Goal: Transaction & Acquisition: Purchase product/service

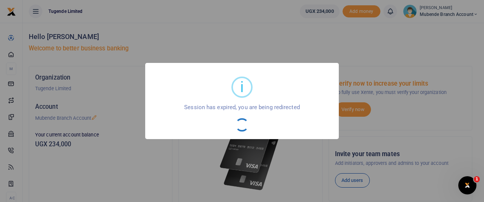
click at [234, 127] on div "OK No Cancel" at bounding box center [242, 124] width 178 height 13
drag, startPoint x: 234, startPoint y: 127, endPoint x: 230, endPoint y: 100, distance: 27.5
click at [230, 100] on div "i × Session has expired, you are being redirected OK No Cancel" at bounding box center [242, 101] width 194 height 76
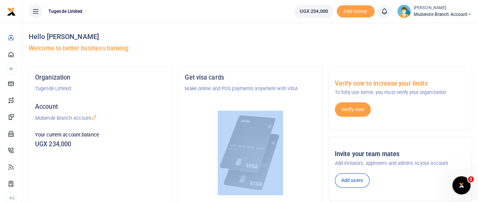
click at [230, 100] on div at bounding box center [250, 143] width 131 height 102
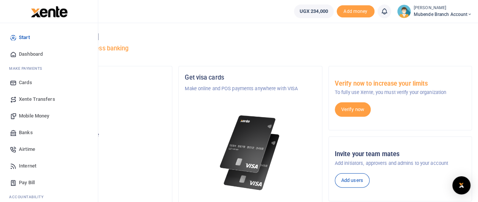
click at [40, 118] on span "Mobile Money" at bounding box center [34, 116] width 30 height 8
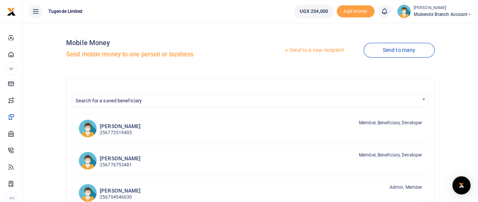
click at [320, 50] on link "Send to a new recipient" at bounding box center [314, 50] width 99 height 14
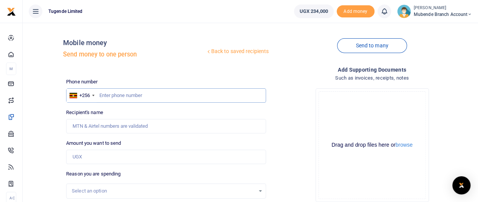
click at [127, 94] on input "text" at bounding box center [166, 95] width 200 height 14
type input "0774710274"
type input "Pascal Sselubega"
type input "0774710274"
click at [97, 158] on input "Amount you want to send" at bounding box center [166, 156] width 200 height 14
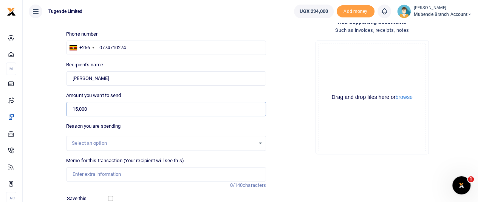
scroll to position [50, 0]
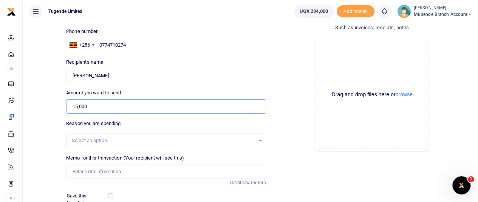
type input "15,000"
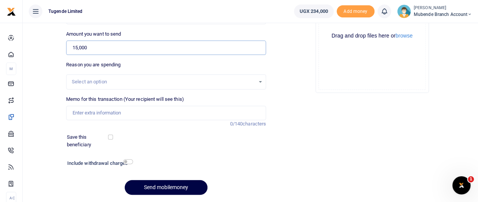
scroll to position [107, 0]
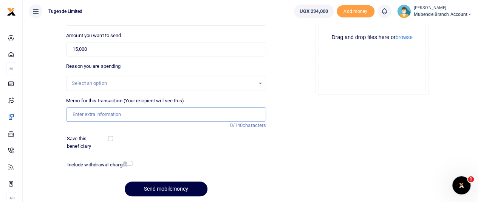
click at [102, 112] on input "Memo for this transaction (Your recipient will see this)" at bounding box center [166, 114] width 200 height 14
paste input "TLUG-016453"
click at [85, 114] on input "TLUG-016453" at bounding box center [166, 114] width 200 height 14
click at [116, 114] on input "TLUG016453" at bounding box center [166, 114] width 200 height 14
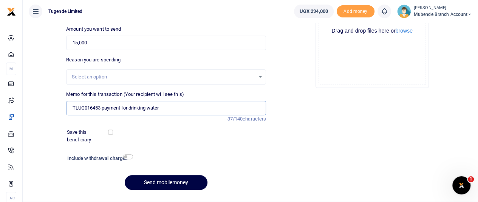
scroll to position [132, 0]
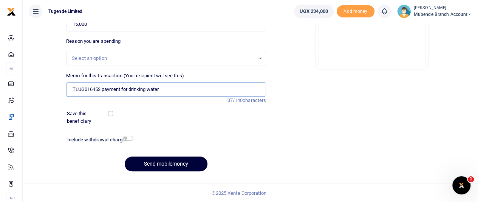
type input "TLUG016453 payment for drinking water"
click at [170, 164] on button "Send mobilemoney" at bounding box center [166, 163] width 83 height 15
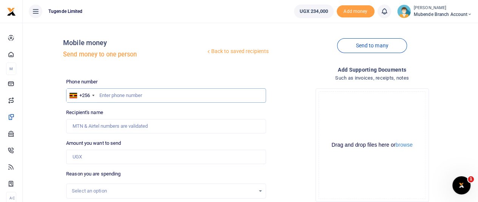
click at [123, 96] on input "text" at bounding box center [166, 95] width 200 height 14
type input "0772175467"
type input "Jane Natabi"
type input "0772175467"
click at [103, 158] on input "Amount you want to send" at bounding box center [166, 156] width 200 height 14
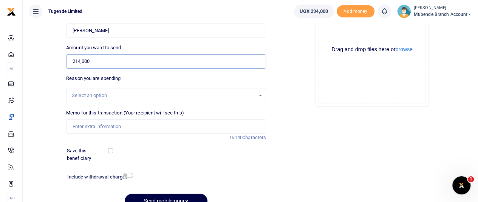
scroll to position [96, 0]
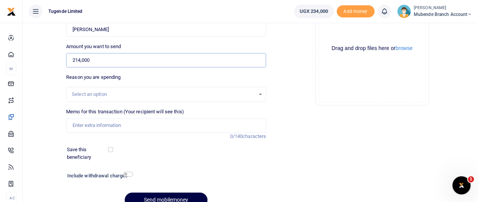
type input "214,000"
click at [112, 123] on input "Memo for this transaction (Your recipient will see this)" at bounding box center [166, 125] width 200 height 14
paste input "TLUG-016453"
click at [85, 123] on input "TLUG-016453" at bounding box center [166, 125] width 200 height 14
click at [107, 127] on input "TLUG016453" at bounding box center [166, 125] width 200 height 14
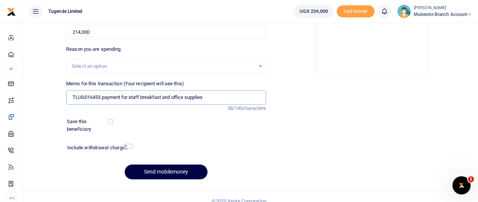
scroll to position [132, 0]
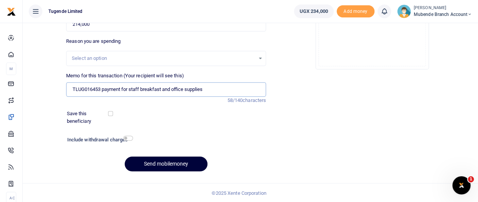
type input "TLUG016453 payment for staff breakfast and office supplies"
click at [160, 160] on button "Send mobilemoney" at bounding box center [166, 163] width 83 height 15
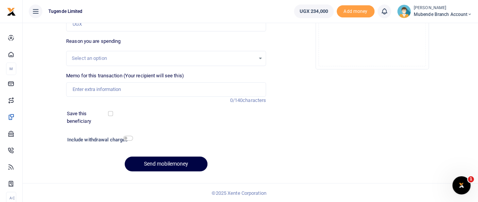
click at [104, 58] on div "Select an option" at bounding box center [163, 58] width 183 height 8
